Goal: Information Seeking & Learning: Learn about a topic

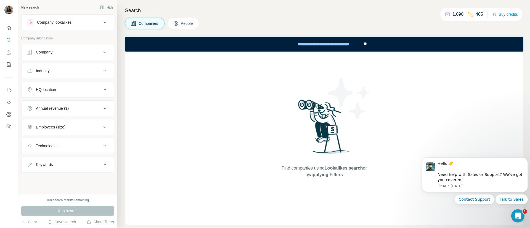
click at [79, 24] on div "Company lookalikes" at bounding box center [64, 22] width 74 height 7
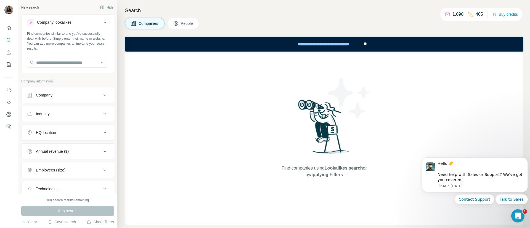
click at [60, 95] on div "Company" at bounding box center [64, 95] width 74 height 6
click at [60, 107] on input "text" at bounding box center [67, 109] width 81 height 10
click at [64, 108] on input "**********" at bounding box center [67, 109] width 81 height 10
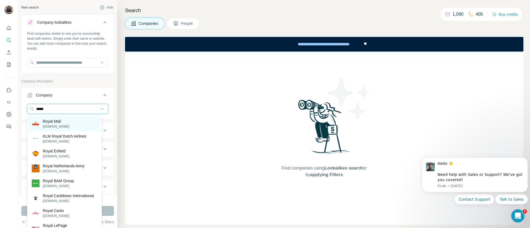
type input "*****"
click at [63, 120] on p "Royal Mail" at bounding box center [56, 122] width 26 height 6
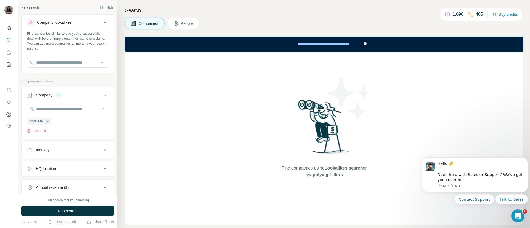
click at [58, 149] on div "Industry" at bounding box center [64, 150] width 74 height 6
click at [190, 19] on button "People" at bounding box center [183, 24] width 32 height 12
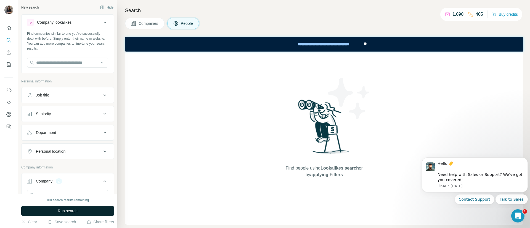
click at [40, 210] on button "Run search" at bounding box center [67, 211] width 93 height 10
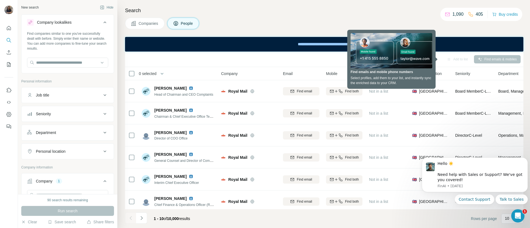
drag, startPoint x: 283, startPoint y: 56, endPoint x: 265, endPoint y: 56, distance: 17.9
click at [265, 56] on div "Sync to Salesforce Add to list Find emails & mobiles" at bounding box center [324, 59] width 393 height 10
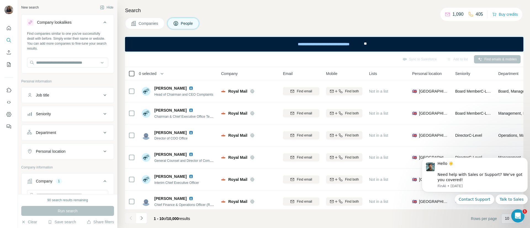
click at [128, 73] on icon at bounding box center [131, 73] width 7 height 7
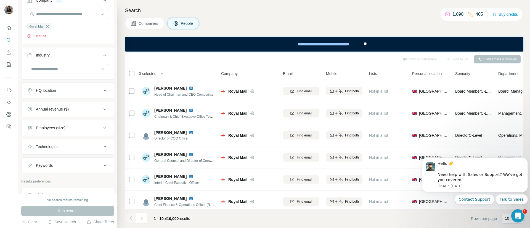
scroll to position [181, 0]
click at [73, 65] on div at bounding box center [65, 68] width 68 height 9
click at [108, 59] on div "New search Hide Company lookalikes Find companies similar to one you've success…" at bounding box center [67, 97] width 99 height 194
click at [69, 94] on button "HQ location" at bounding box center [68, 90] width 92 height 13
click at [66, 103] on input "text" at bounding box center [67, 104] width 81 height 10
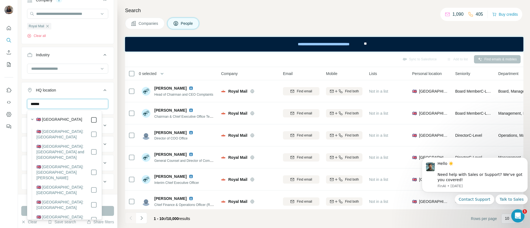
type input "******"
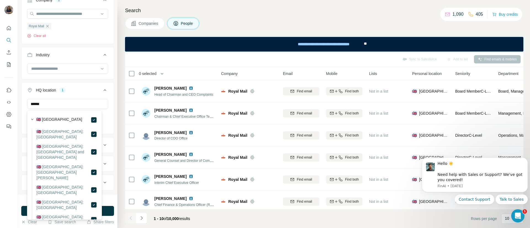
click at [85, 82] on ul "Company 1 Royal Mail Clear all Industry HQ location 1 ****** [GEOGRAPHIC_DATA] …" at bounding box center [67, 100] width 93 height 217
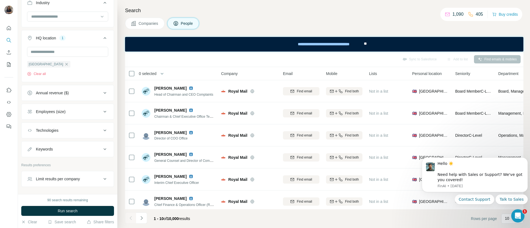
scroll to position [234, 0]
click at [61, 112] on div "Employees (size)" at bounding box center [51, 111] width 30 height 6
click at [30, 163] on icon at bounding box center [30, 164] width 7 height 7
click at [81, 83] on ul "Company 1 Royal Mail Clear all Industry HQ location 1 [GEOGRAPHIC_DATA] Clear a…" at bounding box center [67, 114] width 93 height 351
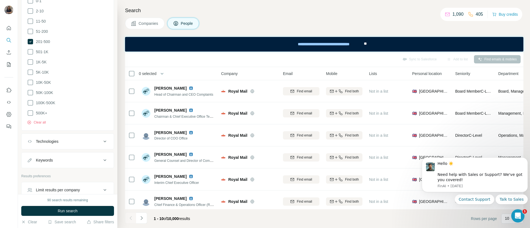
scroll to position [383, 0]
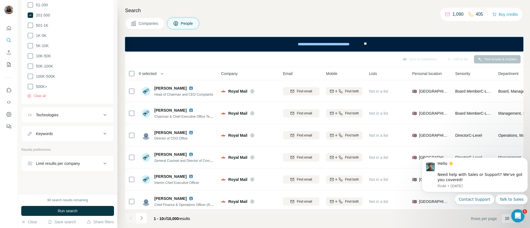
click at [65, 134] on button "Keywords" at bounding box center [68, 133] width 92 height 13
click at [57, 143] on input "text" at bounding box center [62, 148] width 70 height 10
click at [58, 143] on input "text" at bounding box center [62, 148] width 70 height 10
type input "*****"
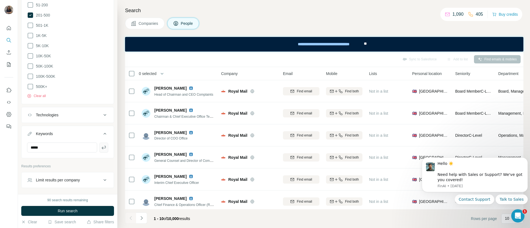
click at [99, 148] on button "button" at bounding box center [103, 148] width 9 height 10
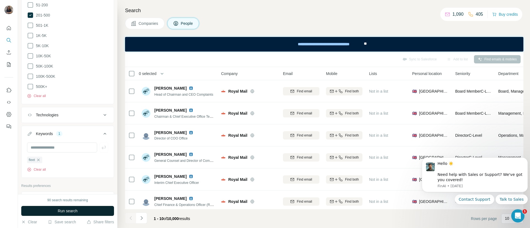
click at [83, 210] on button "Run search" at bounding box center [67, 211] width 93 height 10
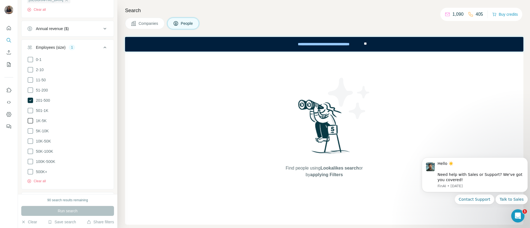
scroll to position [297, 0]
click at [33, 100] on icon at bounding box center [30, 101] width 7 height 7
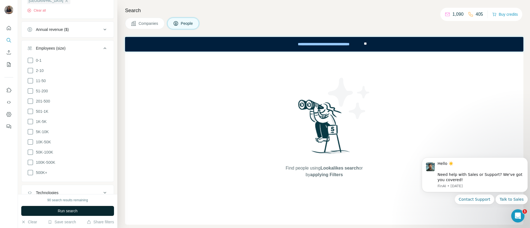
click at [62, 210] on span "Run search" at bounding box center [68, 211] width 20 height 6
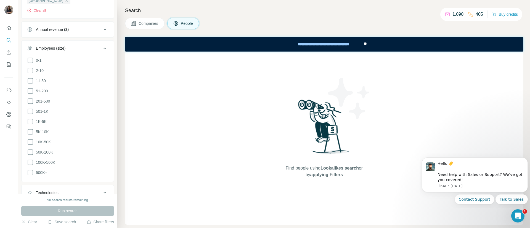
scroll to position [411, 0]
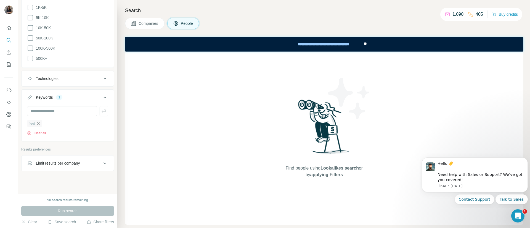
click at [40, 122] on icon "button" at bounding box center [38, 123] width 4 height 4
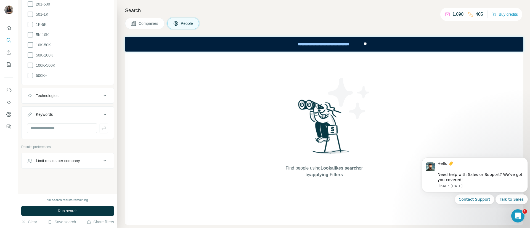
scroll to position [391, 0]
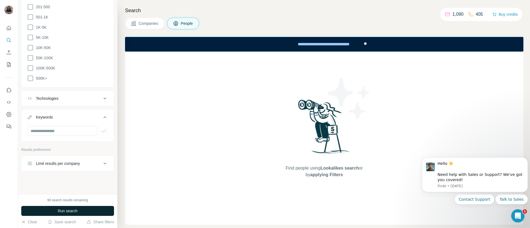
click at [59, 208] on span "Run search" at bounding box center [68, 211] width 20 height 6
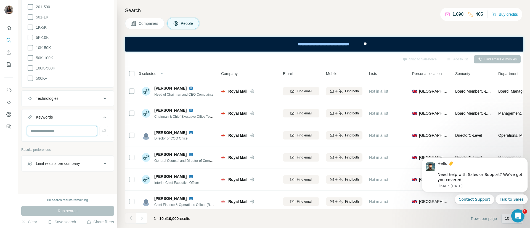
click at [58, 130] on input "text" at bounding box center [62, 131] width 70 height 10
drag, startPoint x: 60, startPoint y: 124, endPoint x: 49, endPoint y: 129, distance: 12.2
click at [49, 129] on input "text" at bounding box center [62, 131] width 70 height 10
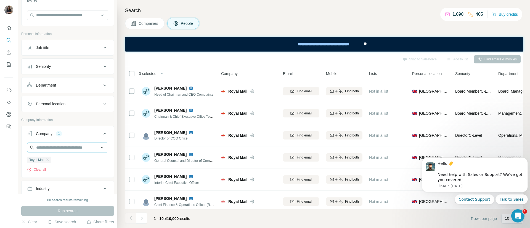
scroll to position [47, 0]
click at [59, 81] on button "Department" at bounding box center [68, 85] width 92 height 13
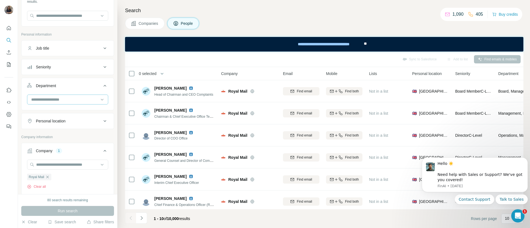
click at [59, 99] on input at bounding box center [65, 100] width 68 height 6
click at [54, 138] on div "Sales" at bounding box center [64, 142] width 72 height 10
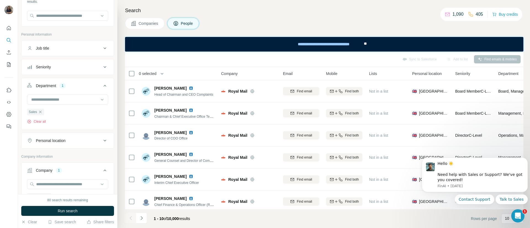
click at [68, 70] on button "Seniority" at bounding box center [68, 66] width 92 height 13
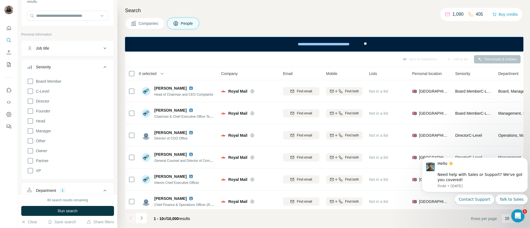
scroll to position [58, 0]
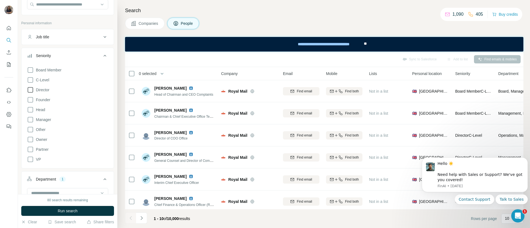
click at [31, 87] on icon at bounding box center [31, 90] width 6 height 6
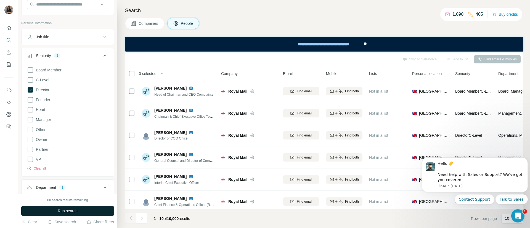
click at [71, 208] on span "Run search" at bounding box center [68, 211] width 20 height 6
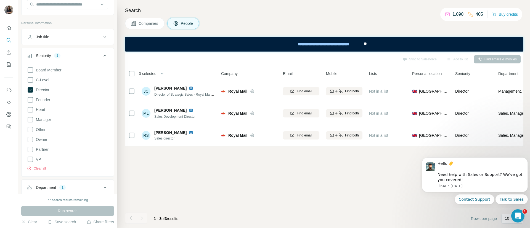
click at [103, 55] on icon at bounding box center [104, 56] width 3 height 2
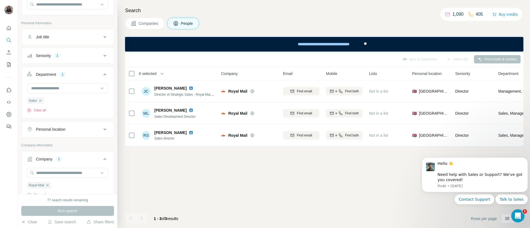
click at [77, 33] on button "Job title" at bounding box center [68, 36] width 92 height 13
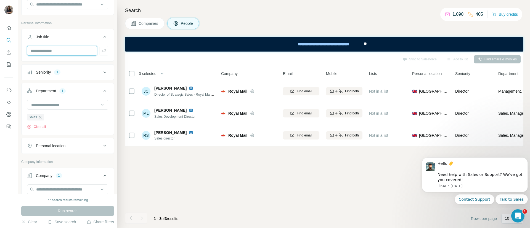
click at [65, 54] on input "text" at bounding box center [62, 51] width 70 height 10
type input "*****"
click at [101, 49] on icon "button" at bounding box center [104, 51] width 6 height 6
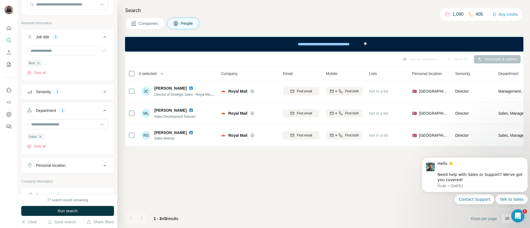
click at [83, 95] on button "Seniority 1" at bounding box center [68, 91] width 92 height 13
click at [32, 126] on icon at bounding box center [31, 126] width 6 height 6
click at [102, 91] on icon at bounding box center [105, 92] width 7 height 7
click at [81, 110] on div "Department 1" at bounding box center [64, 111] width 74 height 6
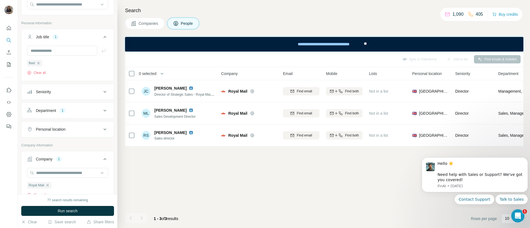
click at [81, 110] on div "Department 1" at bounding box center [64, 111] width 74 height 6
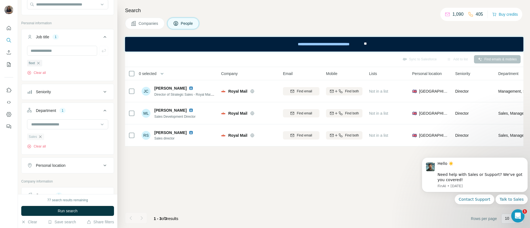
click at [39, 135] on icon "button" at bounding box center [40, 137] width 4 height 4
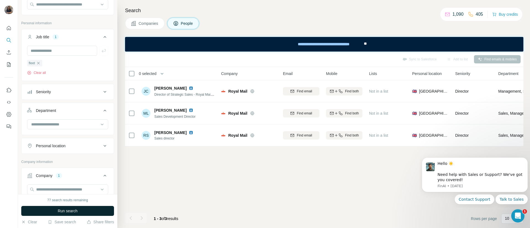
click at [81, 211] on button "Run search" at bounding box center [67, 211] width 93 height 10
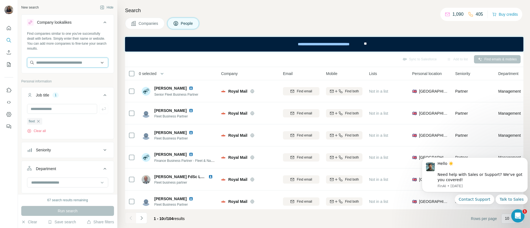
click at [65, 62] on input "text" at bounding box center [67, 63] width 81 height 10
click at [83, 85] on div "Personal information" at bounding box center [67, 83] width 93 height 8
click at [149, 17] on div "Search Companies People Sync to Salesforce Add to list Find emails & mobiles 0 …" at bounding box center [323, 114] width 412 height 228
click at [149, 22] on span "Companies" at bounding box center [148, 24] width 20 height 6
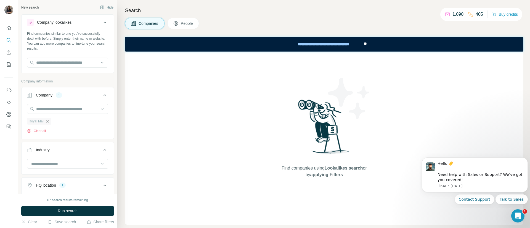
click at [47, 120] on icon "button" at bounding box center [47, 121] width 4 height 4
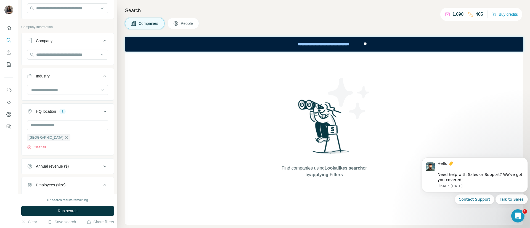
scroll to position [70, 0]
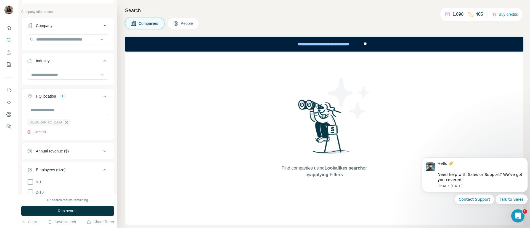
click at [64, 123] on icon "button" at bounding box center [66, 122] width 4 height 4
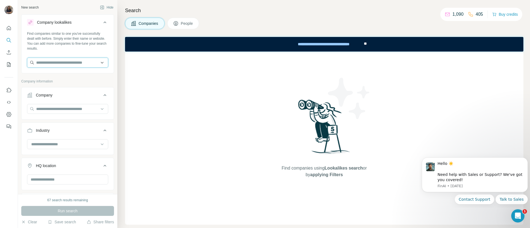
click at [68, 60] on input "text" at bounding box center [67, 63] width 81 height 10
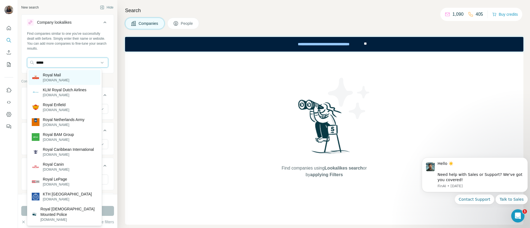
type input "*****"
click at [69, 75] on div "Royal Mail [DOMAIN_NAME]" at bounding box center [64, 77] width 72 height 15
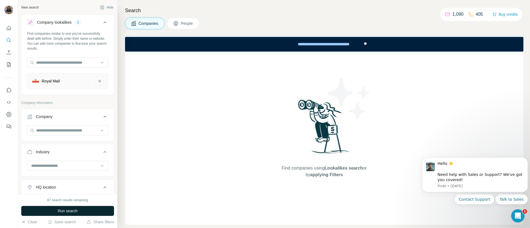
click at [74, 212] on span "Run search" at bounding box center [68, 211] width 20 height 6
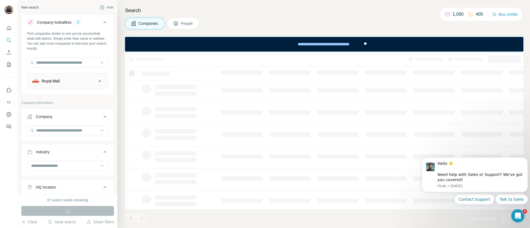
click at [318, 162] on td at bounding box center [338, 157] width 48 height 22
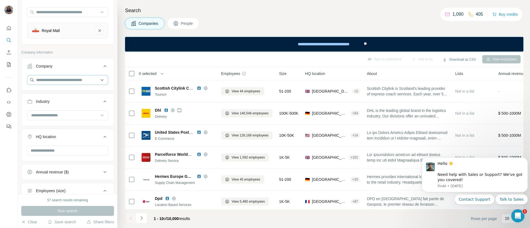
scroll to position [51, 0]
click at [56, 151] on input "text" at bounding box center [67, 150] width 81 height 10
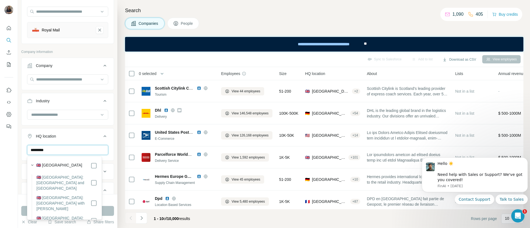
type input "*********"
click at [57, 163] on label "🇬🇧 [GEOGRAPHIC_DATA]" at bounding box center [59, 165] width 46 height 7
click at [107, 213] on button "Run search" at bounding box center [67, 211] width 93 height 10
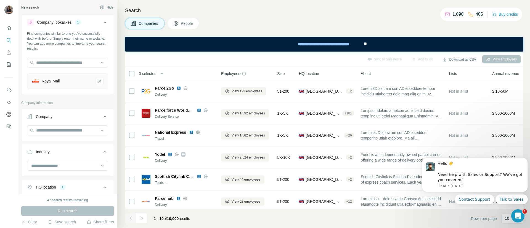
scroll to position [44, 0]
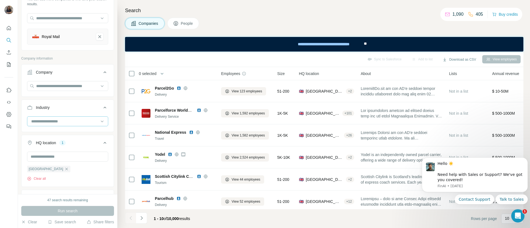
click at [62, 122] on input at bounding box center [65, 121] width 68 height 6
click at [57, 122] on input at bounding box center [65, 121] width 68 height 6
click at [60, 121] on input at bounding box center [65, 121] width 68 height 6
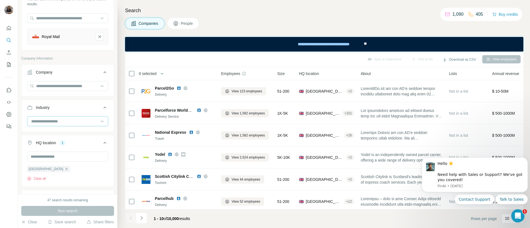
click at [60, 121] on input at bounding box center [65, 121] width 68 height 6
click at [50, 143] on div "Delivery" at bounding box center [64, 148] width 72 height 10
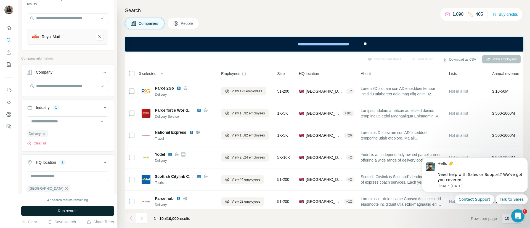
click at [92, 214] on button "Run search" at bounding box center [67, 211] width 93 height 10
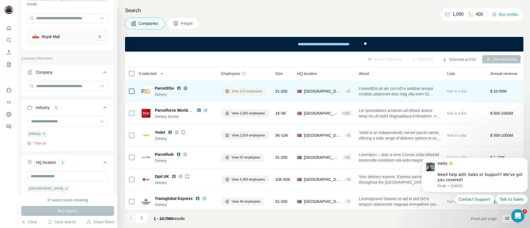
click at [247, 93] on span "View 123 employees" at bounding box center [246, 91] width 31 height 5
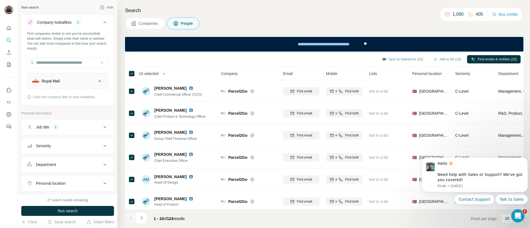
scroll to position [1531, 0]
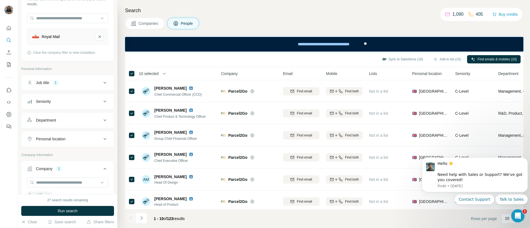
click at [381, 18] on div "Companies People" at bounding box center [324, 24] width 398 height 12
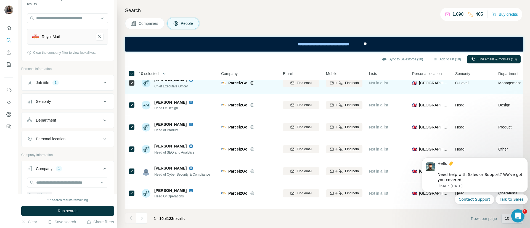
scroll to position [96, 0]
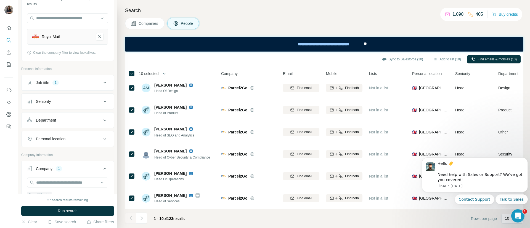
click at [242, 9] on h4 "Search" at bounding box center [324, 11] width 398 height 8
click at [355, 8] on h4 "Search" at bounding box center [324, 11] width 398 height 8
click at [277, 32] on div "Search Companies People Sync to Salesforce (10) Add to list (10) Find emails & …" at bounding box center [323, 114] width 412 height 228
click at [348, 25] on div "Companies People" at bounding box center [324, 24] width 398 height 12
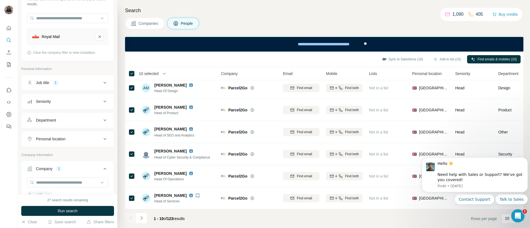
click at [266, 38] on div "**********" at bounding box center [324, 44] width 398 height 15
click at [268, 23] on div "Companies People" at bounding box center [324, 24] width 398 height 12
